Goal: Task Accomplishment & Management: Complete application form

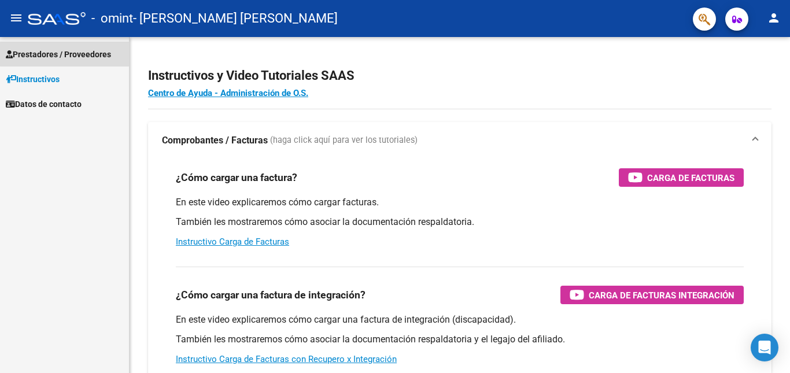
click at [86, 53] on span "Prestadores / Proveedores" at bounding box center [58, 54] width 105 height 13
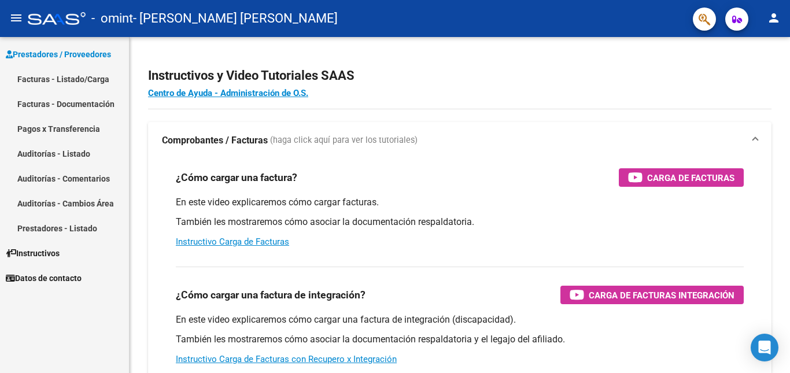
click at [67, 80] on link "Facturas - Listado/Carga" at bounding box center [64, 78] width 129 height 25
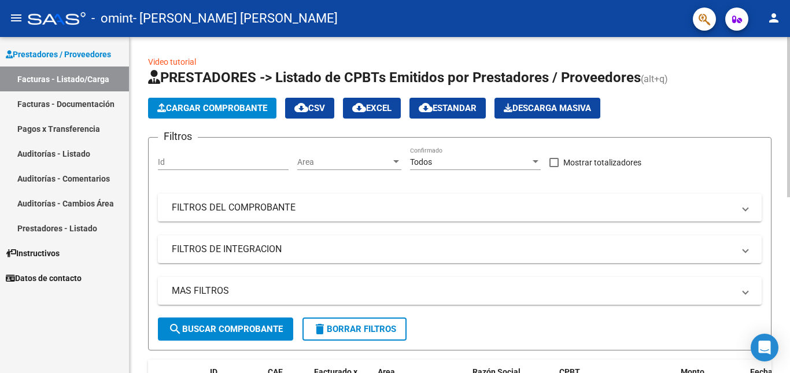
click at [242, 108] on span "Cargar Comprobante" at bounding box center [212, 108] width 110 height 10
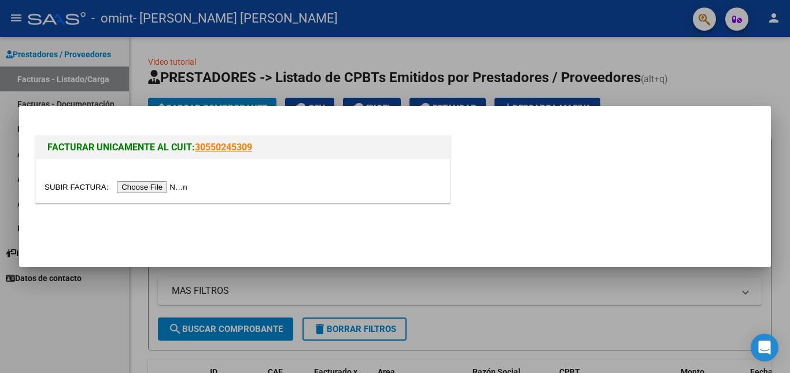
click at [166, 184] on input "file" at bounding box center [118, 187] width 146 height 12
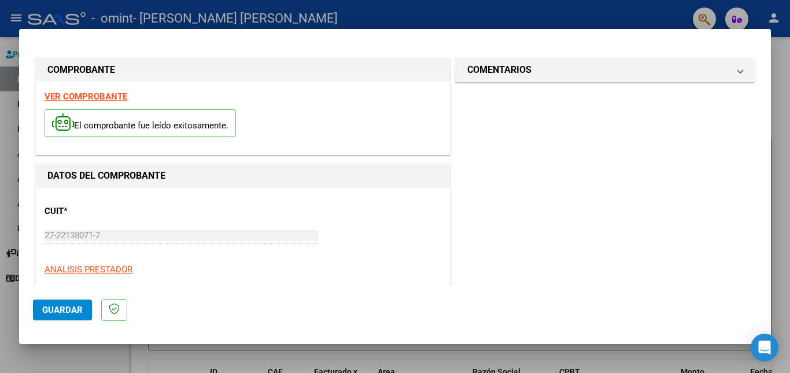
click at [58, 309] on span "Guardar" at bounding box center [62, 310] width 40 height 10
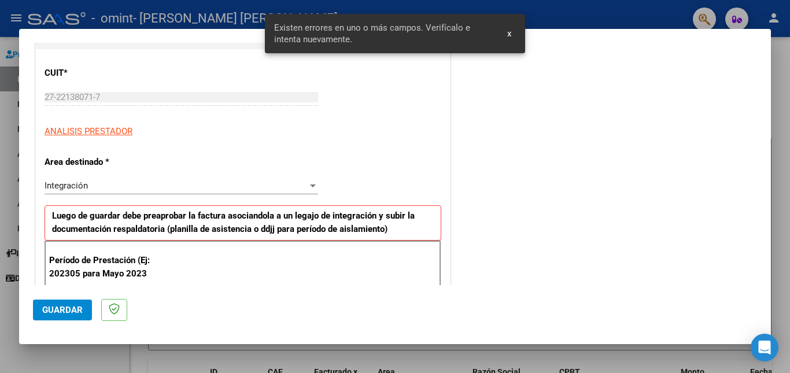
scroll to position [260, 0]
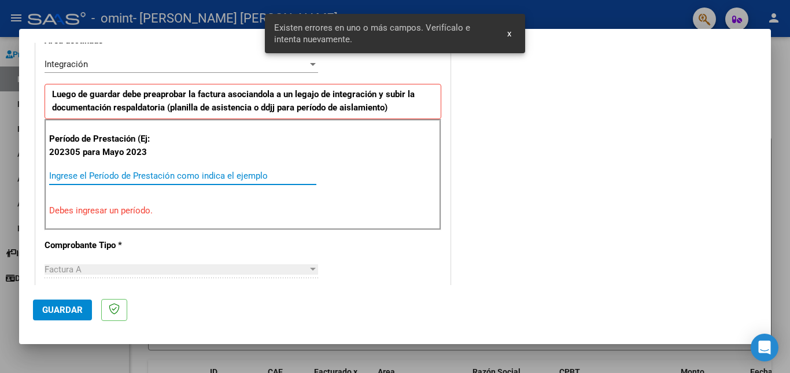
click at [95, 173] on input "Ingrese el Período de Prestación como indica el ejemplo" at bounding box center [182, 176] width 267 height 10
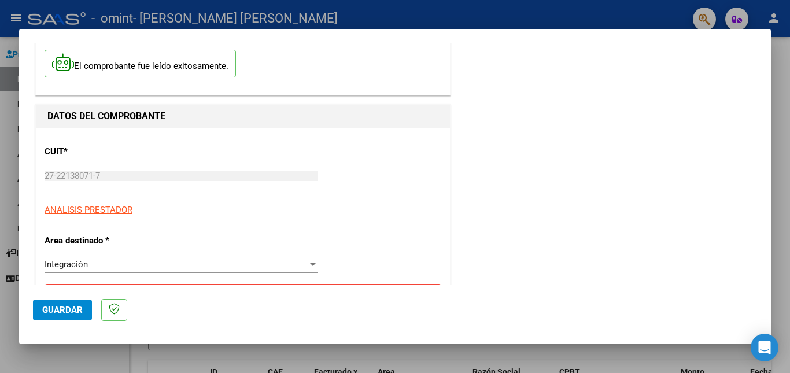
scroll to position [0, 0]
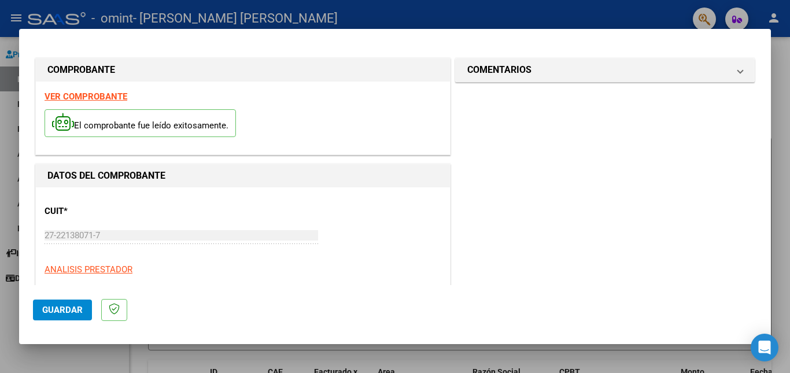
type input "202506"
click at [57, 308] on span "Guardar" at bounding box center [62, 310] width 40 height 10
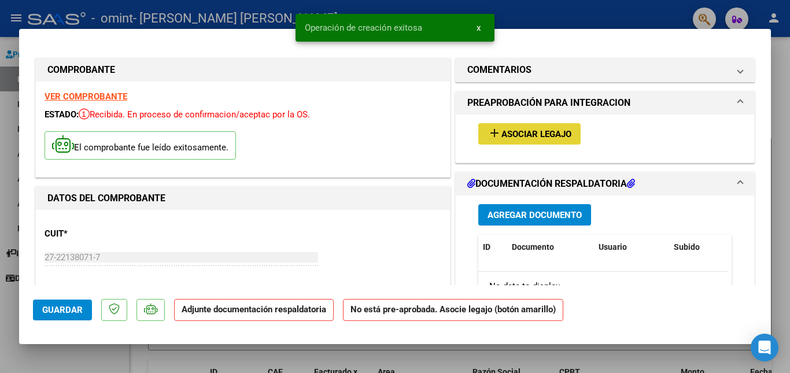
click at [552, 131] on span "Asociar Legajo" at bounding box center [536, 134] width 70 height 10
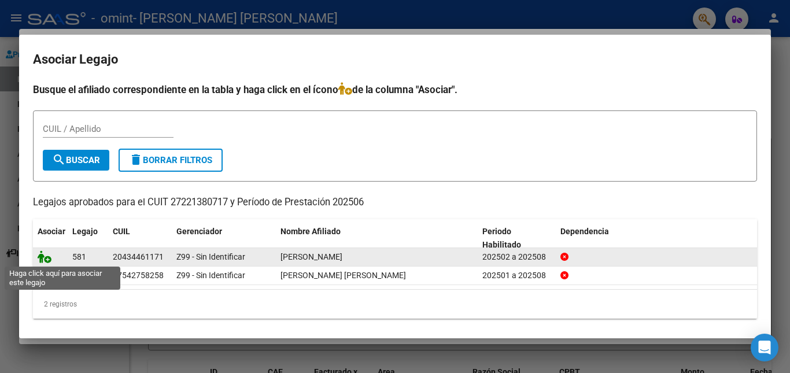
click at [47, 257] on icon at bounding box center [45, 256] width 14 height 13
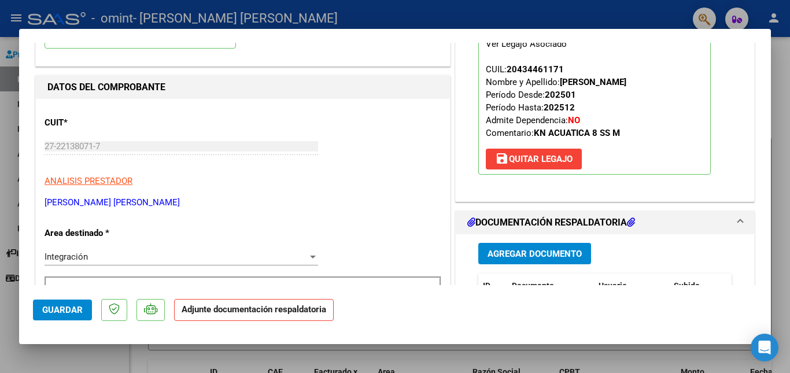
scroll to position [116, 0]
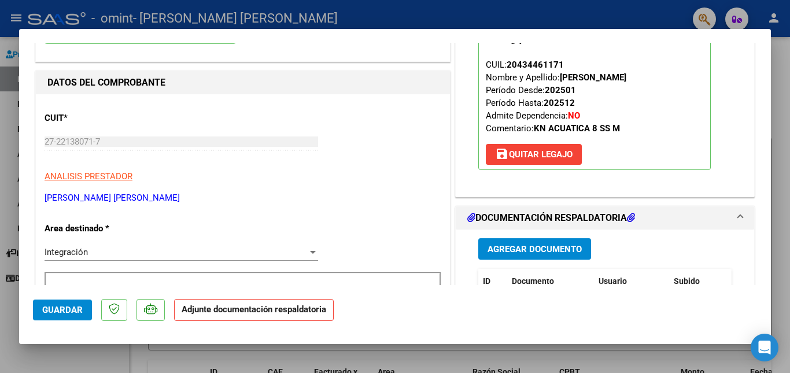
click at [69, 305] on span "Guardar" at bounding box center [62, 310] width 40 height 10
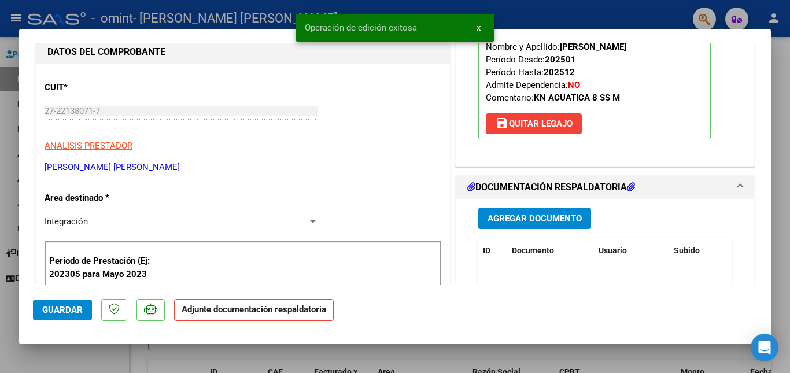
scroll to position [193, 0]
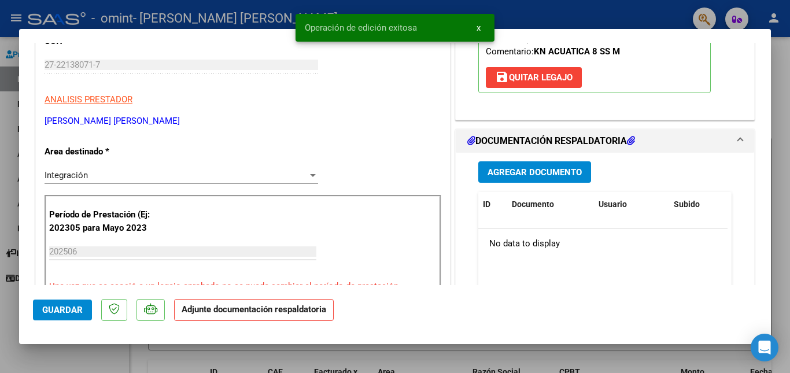
click at [501, 170] on span "Agregar Documento" at bounding box center [534, 172] width 94 height 10
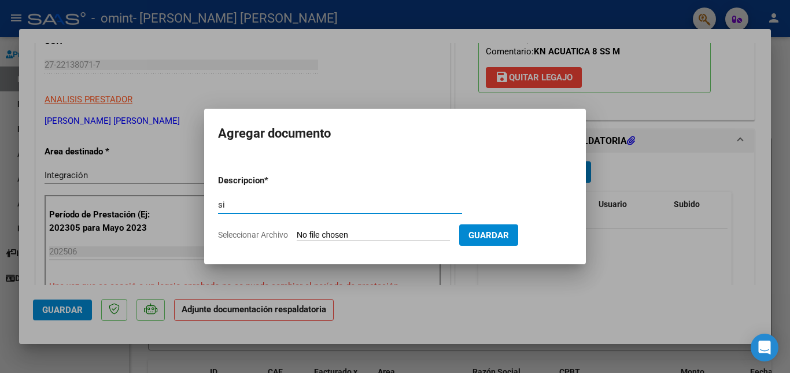
type input "s"
type input "Asistencia"
click at [412, 227] on form "Descripcion * Asistencia Escriba aquí una descripcion Seleccionar Archivo Guard…" at bounding box center [395, 207] width 354 height 84
click at [408, 233] on input "Seleccionar Archivo" at bounding box center [373, 235] width 153 height 11
type input "C:\fakepath\[PERSON_NAME] 2506 Asistencia.pdf"
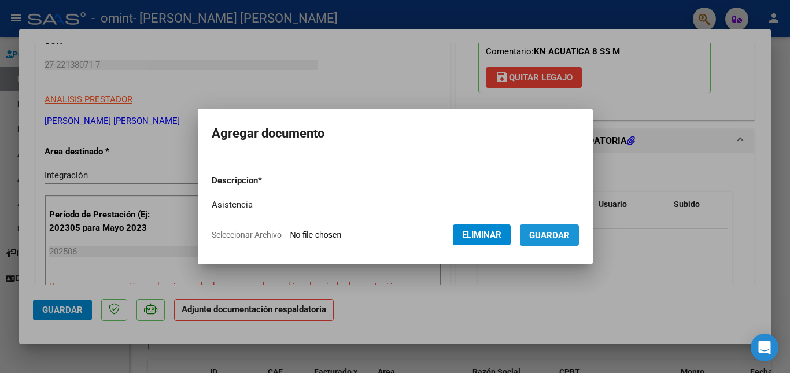
click at [544, 238] on span "Guardar" at bounding box center [549, 235] width 40 height 10
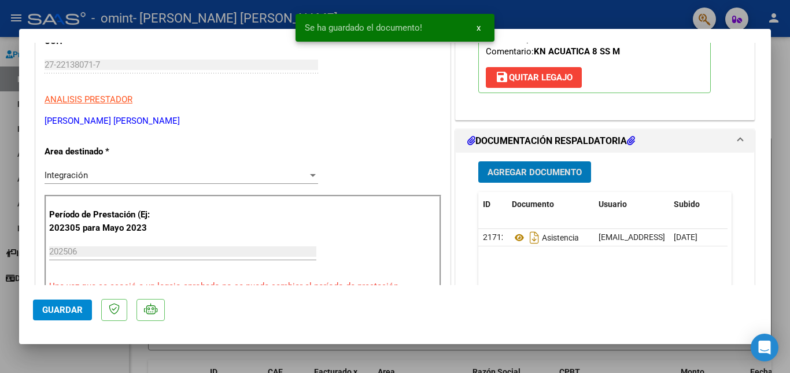
click at [512, 171] on span "Agregar Documento" at bounding box center [534, 172] width 94 height 10
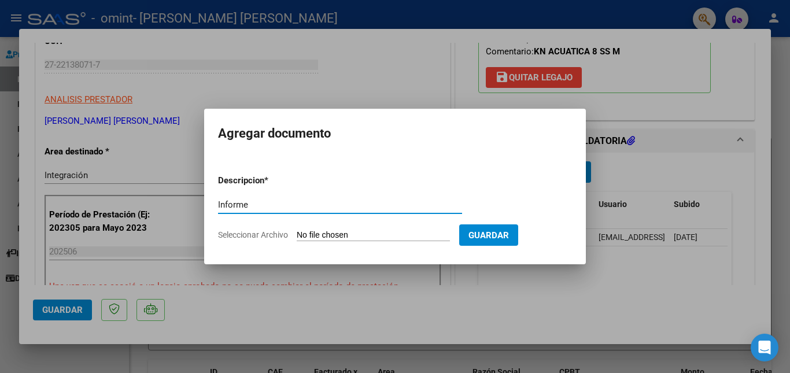
type input "Informe"
click at [381, 237] on input "Seleccionar Archivo" at bounding box center [373, 235] width 153 height 11
type input "C:\fakepath\[PERSON_NAME] 2506 Informe.pdf"
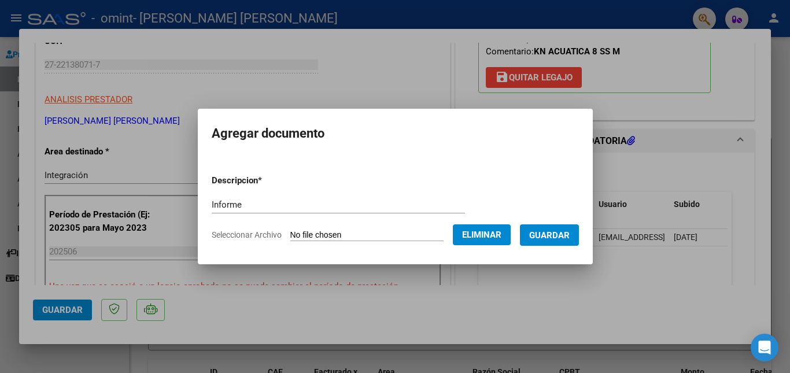
click at [562, 235] on span "Guardar" at bounding box center [549, 235] width 40 height 10
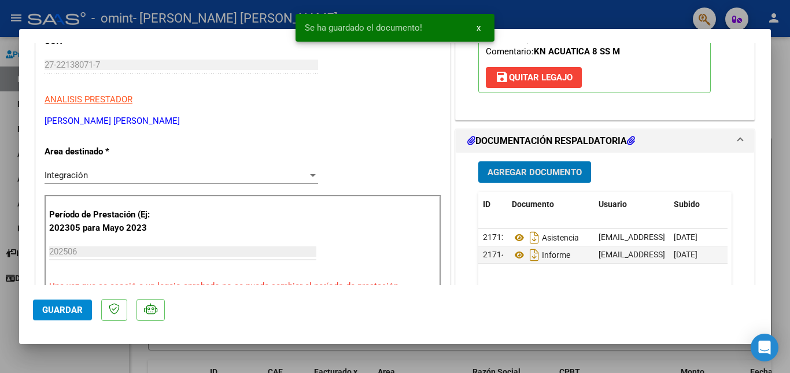
click at [498, 172] on span "Agregar Documento" at bounding box center [534, 172] width 94 height 10
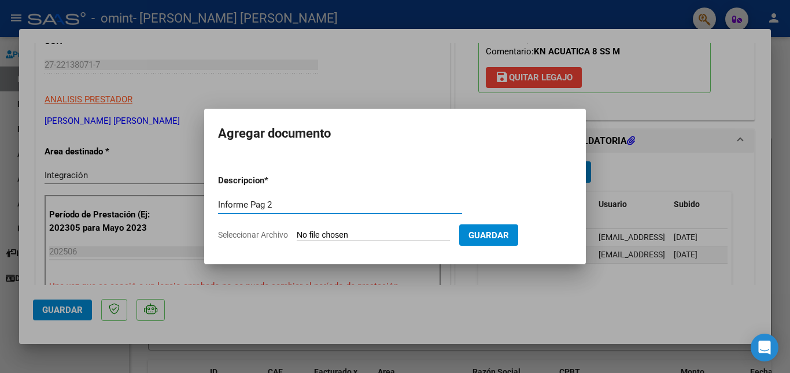
type input "Informe Pag 2"
click at [329, 231] on input "Seleccionar Archivo" at bounding box center [373, 235] width 153 height 11
type input "C:\fakepath\[PERSON_NAME] 2506 Informe 2.pdf"
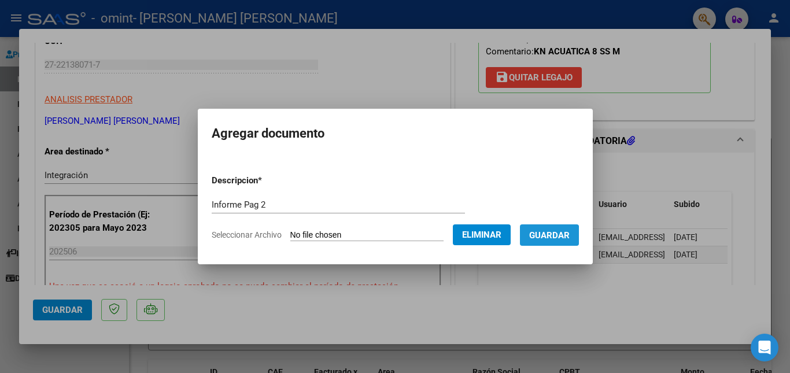
click at [550, 238] on span "Guardar" at bounding box center [549, 235] width 40 height 10
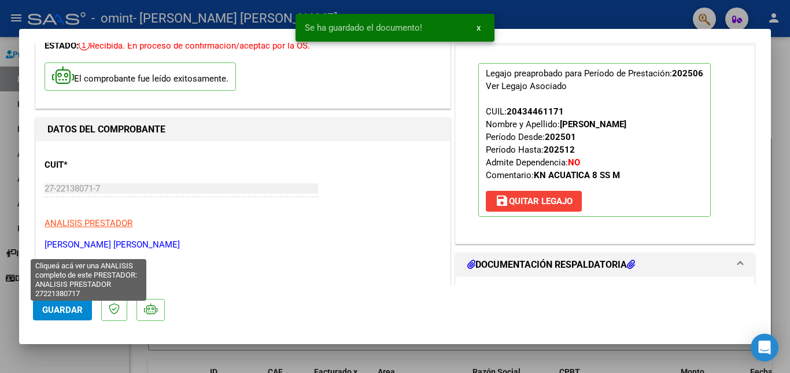
scroll to position [77, 0]
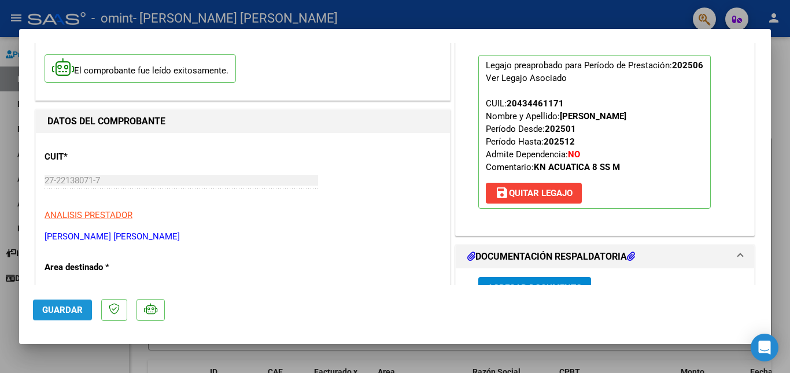
click at [60, 310] on span "Guardar" at bounding box center [62, 310] width 40 height 10
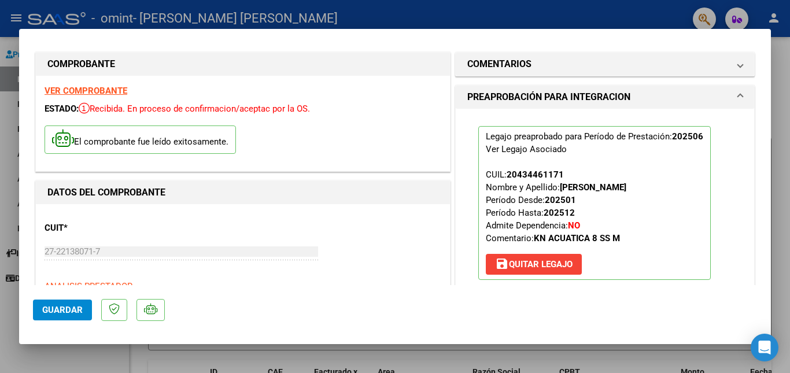
scroll to position [0, 0]
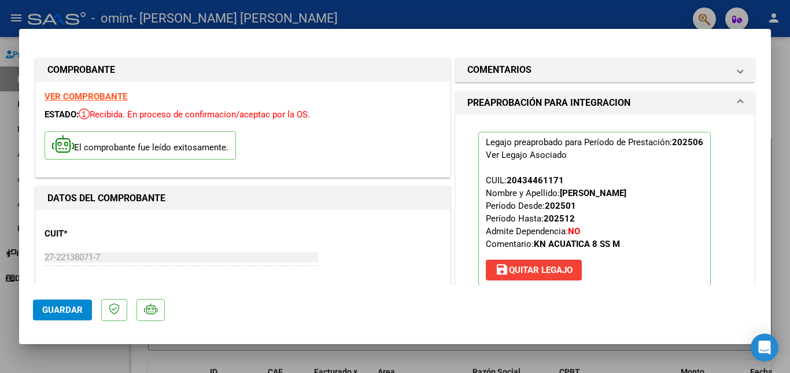
click at [539, 102] on h1 "PREAPROBACIÓN PARA INTEGRACION" at bounding box center [548, 103] width 163 height 14
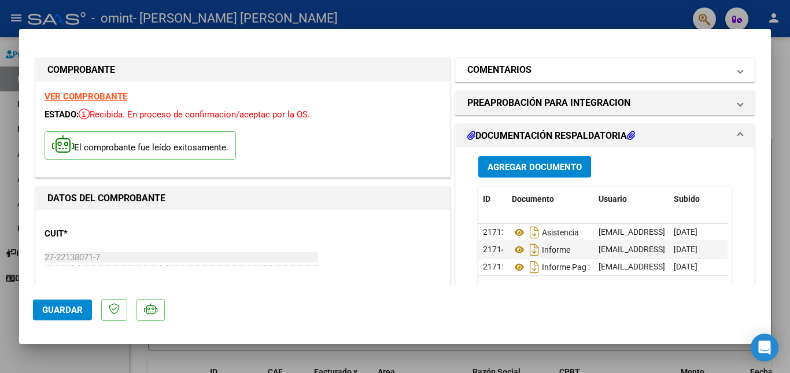
click at [507, 69] on h1 "COMENTARIOS" at bounding box center [499, 70] width 64 height 14
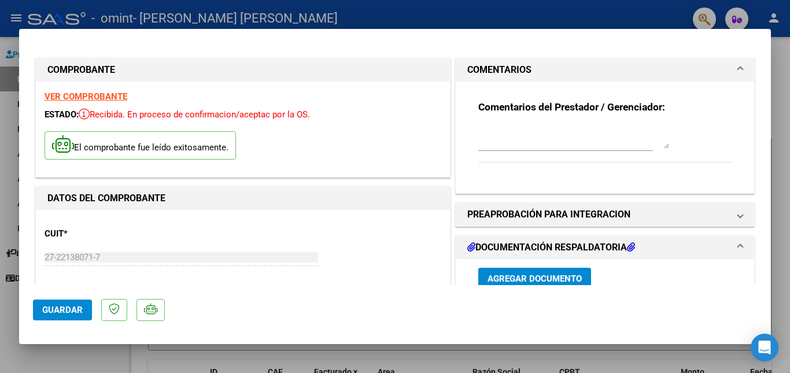
click at [507, 69] on h1 "COMENTARIOS" at bounding box center [499, 70] width 64 height 14
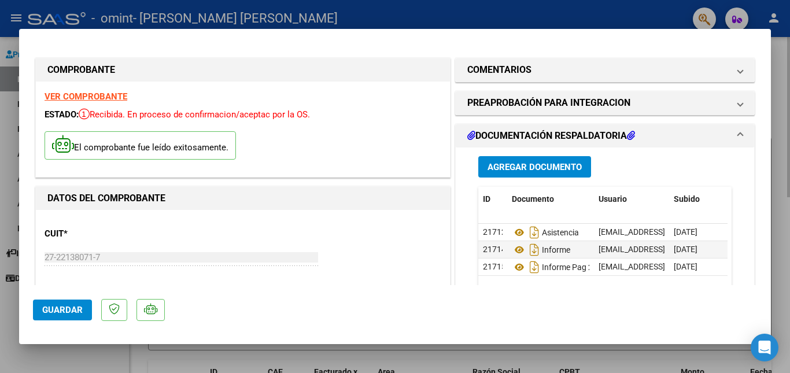
click at [781, 160] on div at bounding box center [395, 186] width 790 height 373
type input "$ 0,00"
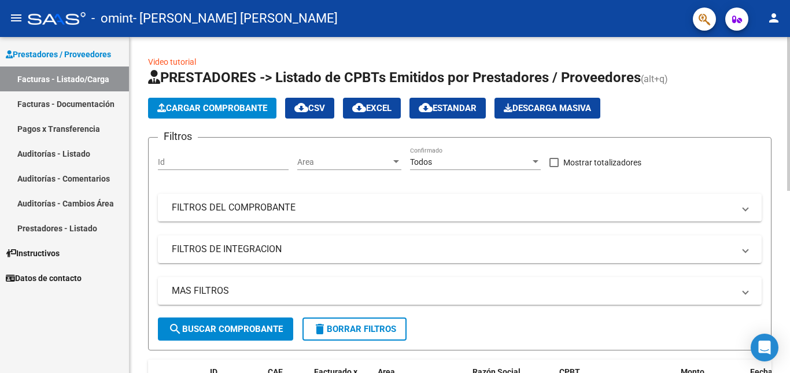
click at [219, 107] on span "Cargar Comprobante" at bounding box center [212, 108] width 110 height 10
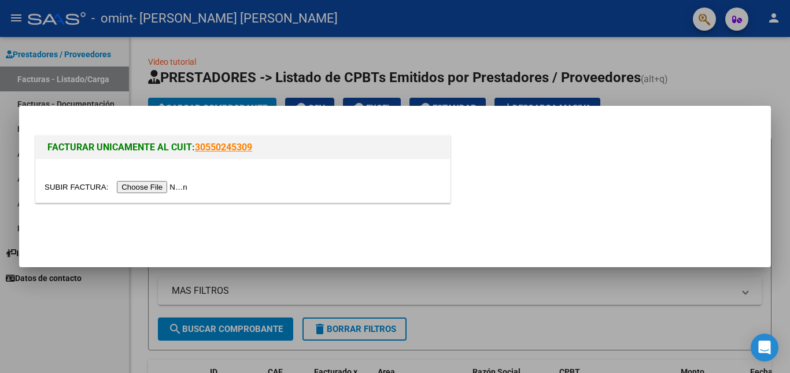
click at [171, 186] on input "file" at bounding box center [118, 187] width 146 height 12
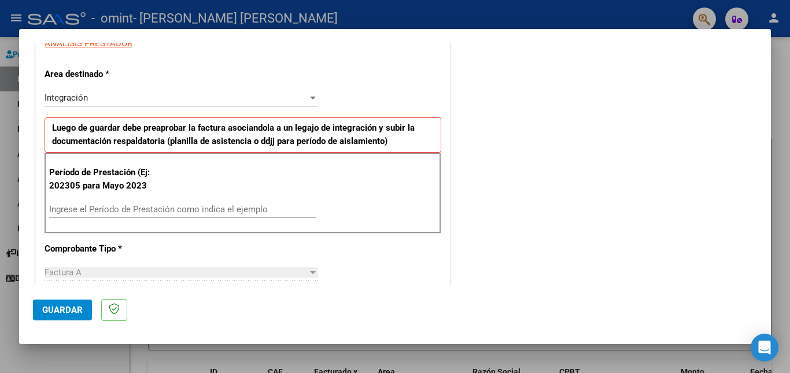
scroll to position [231, 0]
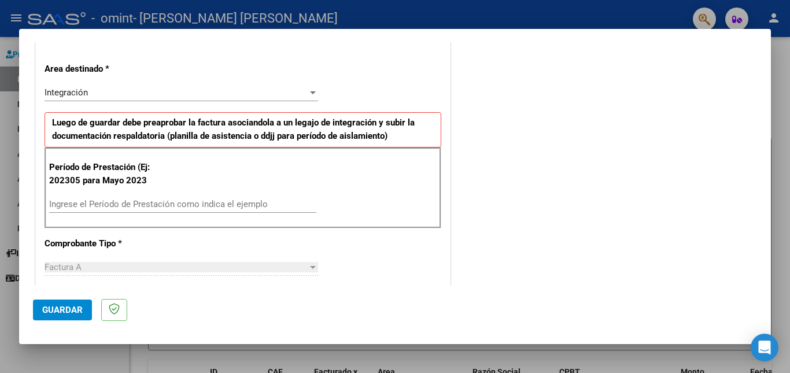
click at [136, 204] on input "Ingrese el Período de Prestación como indica el ejemplo" at bounding box center [182, 204] width 267 height 10
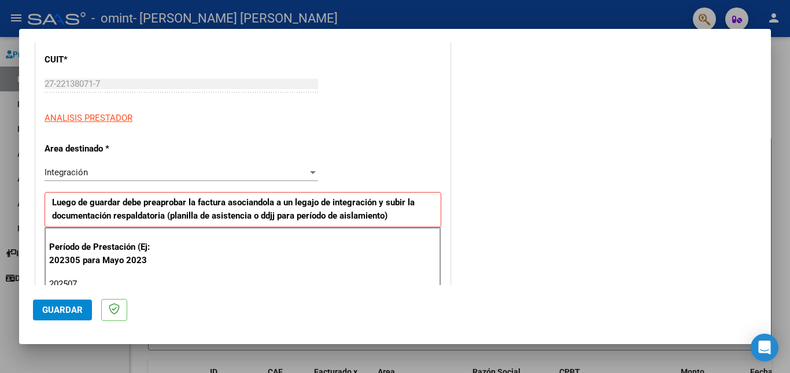
scroll to position [154, 0]
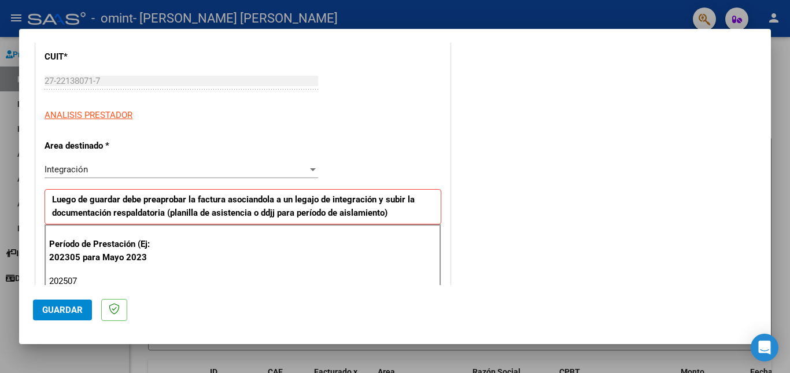
type input "202507"
click at [52, 311] on span "Guardar" at bounding box center [62, 310] width 40 height 10
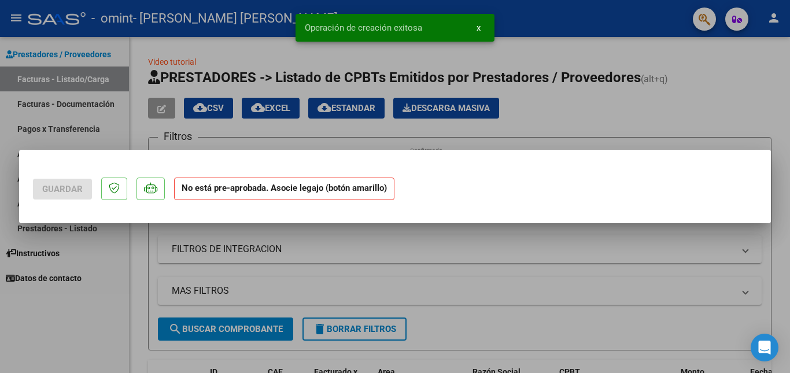
scroll to position [0, 0]
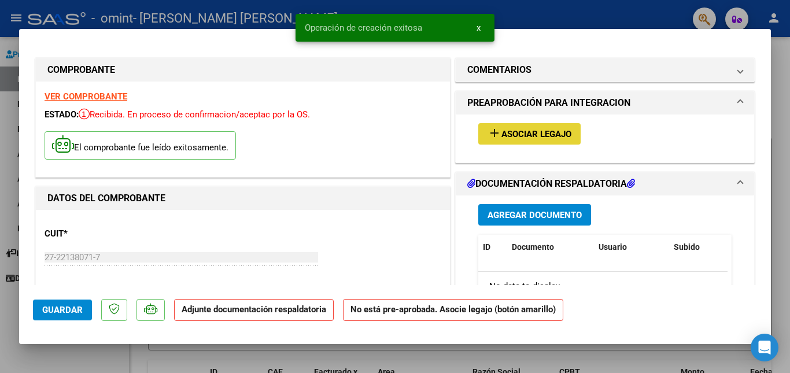
click at [516, 132] on span "Asociar Legajo" at bounding box center [536, 134] width 70 height 10
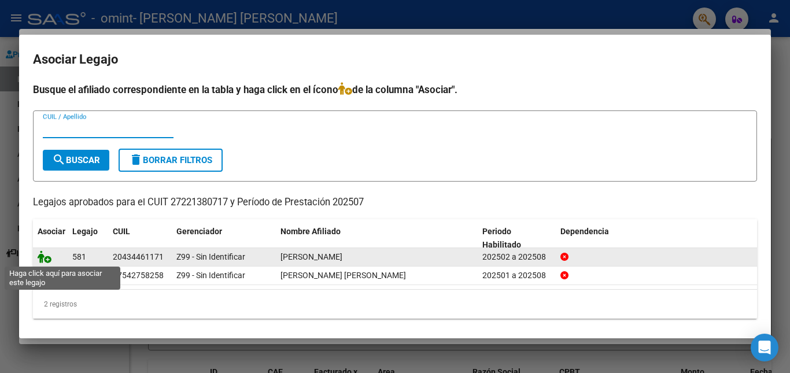
click at [47, 259] on icon at bounding box center [45, 256] width 14 height 13
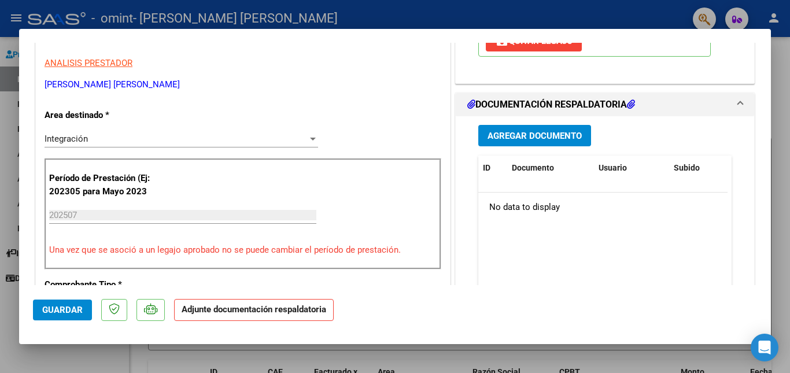
scroll to position [231, 0]
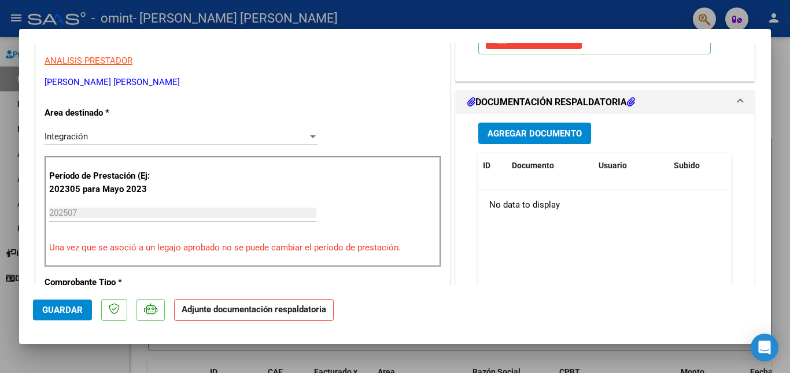
click at [511, 135] on span "Agregar Documento" at bounding box center [534, 133] width 94 height 10
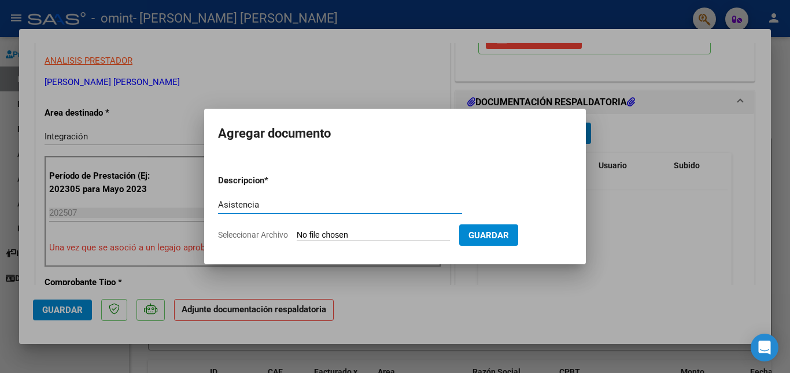
type input "Asistencia"
click at [402, 236] on input "Seleccionar Archivo" at bounding box center [373, 235] width 153 height 11
type input "C:\fakepath\[PERSON_NAME] 2507 Asistencia.pdf"
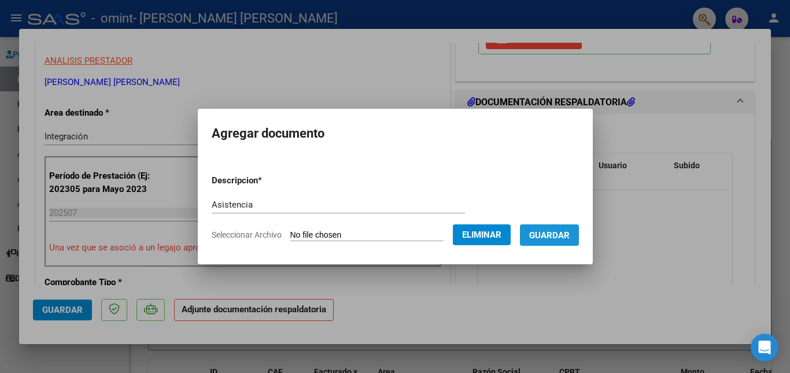
click at [553, 234] on span "Guardar" at bounding box center [549, 235] width 40 height 10
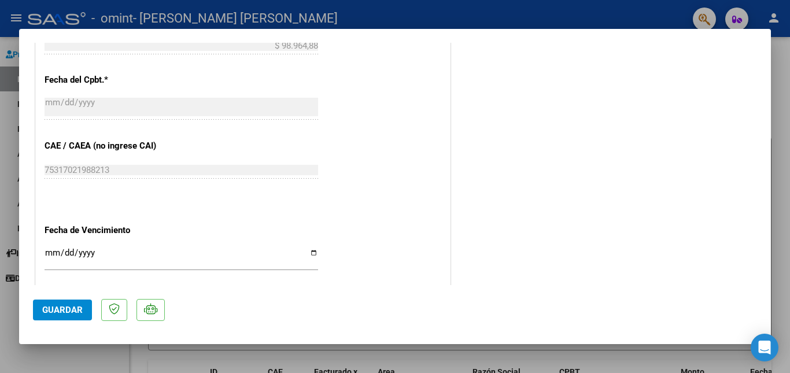
scroll to position [771, 0]
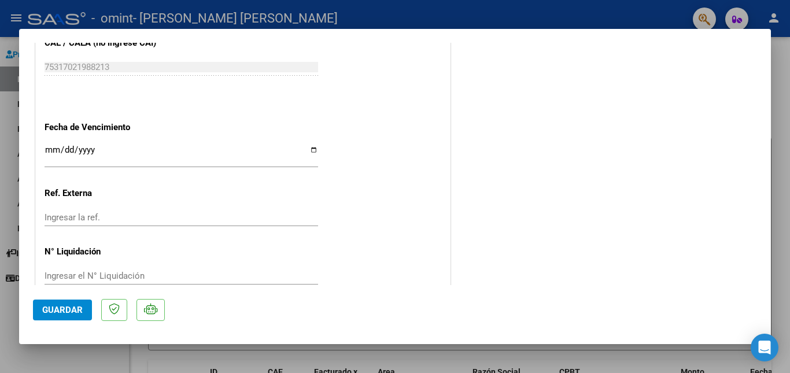
click at [69, 311] on span "Guardar" at bounding box center [62, 310] width 40 height 10
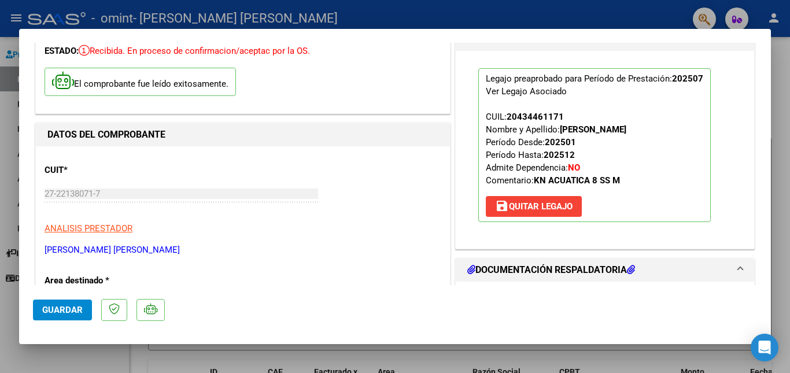
scroll to position [77, 0]
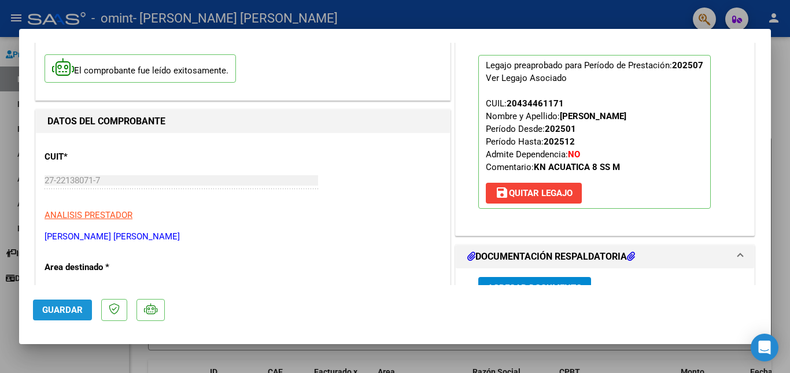
click at [65, 307] on span "Guardar" at bounding box center [62, 310] width 40 height 10
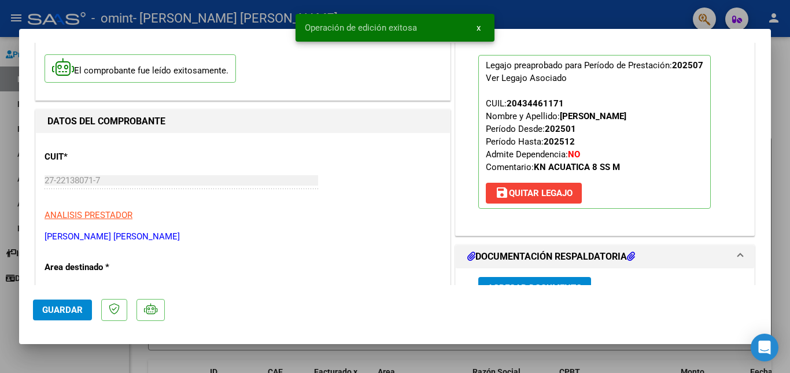
click at [788, 62] on div at bounding box center [395, 186] width 790 height 373
type input "$ 0,00"
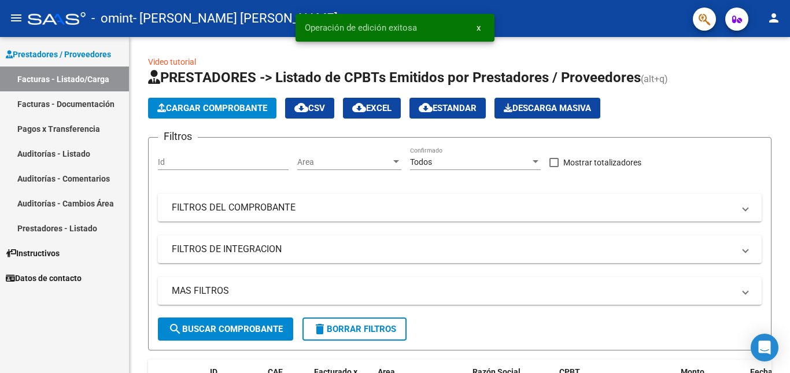
click at [83, 70] on link "Facturas - Listado/Carga" at bounding box center [64, 78] width 129 height 25
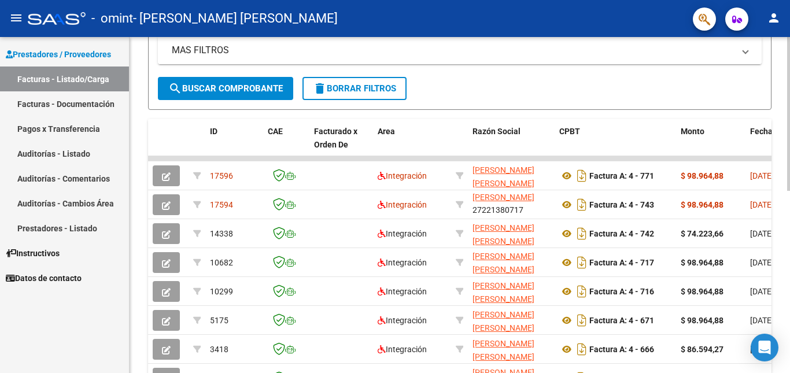
scroll to position [193, 0]
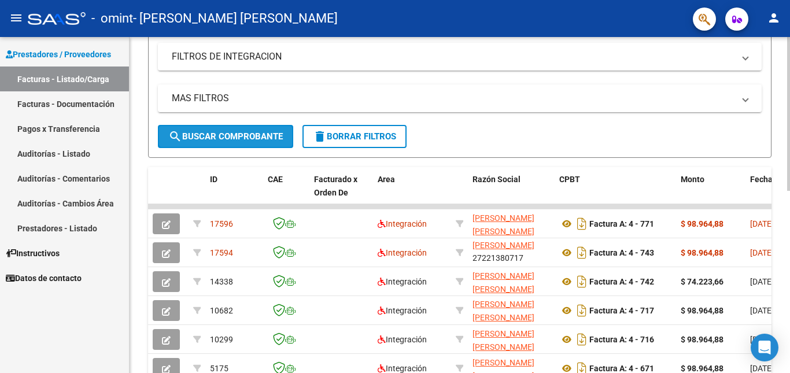
click at [255, 135] on span "search Buscar Comprobante" at bounding box center [225, 136] width 114 height 10
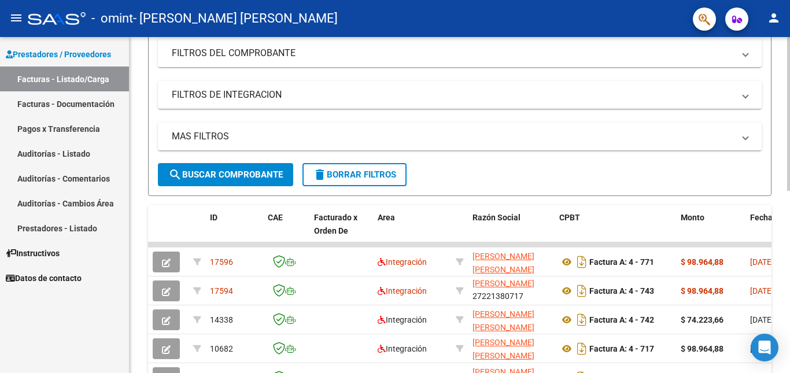
click at [386, 141] on mat-panel-title "MAS FILTROS" at bounding box center [453, 136] width 562 height 13
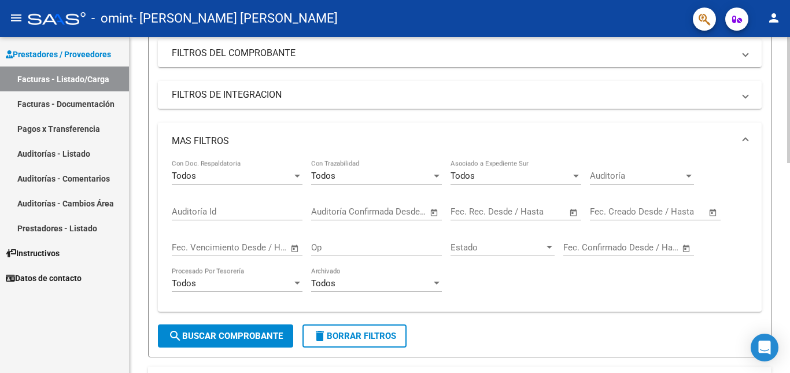
click at [388, 96] on mat-panel-title "FILTROS DE INTEGRACION" at bounding box center [453, 94] width 562 height 13
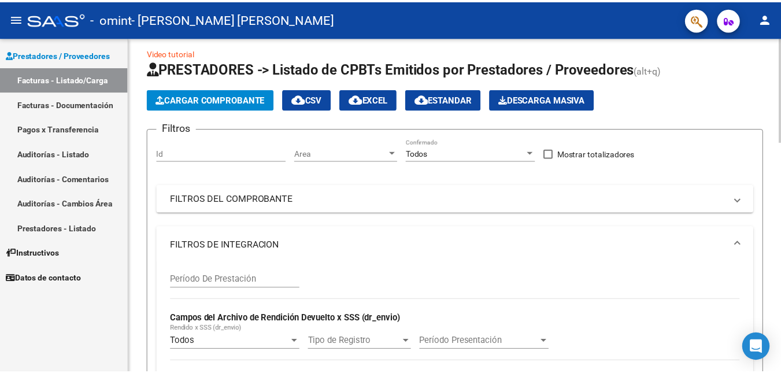
scroll to position [0, 0]
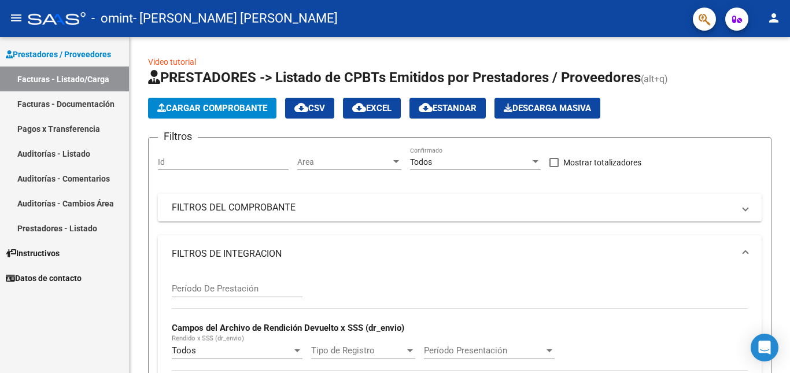
click at [770, 20] on mat-icon "person" at bounding box center [774, 18] width 14 height 14
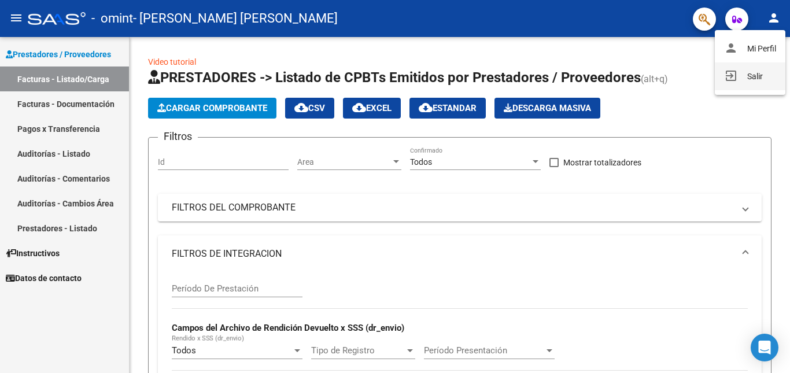
click at [751, 73] on button "exit_to_app Salir" at bounding box center [750, 76] width 71 height 28
